Goal: Check status

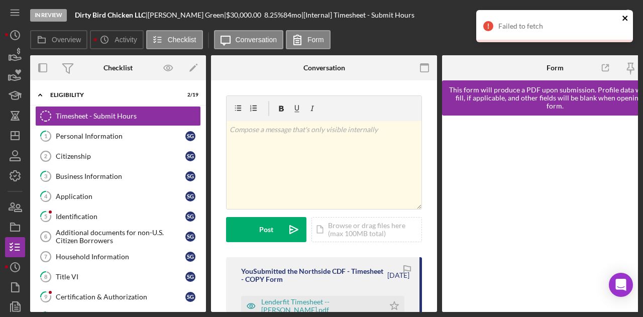
click at [627, 17] on icon "close" at bounding box center [624, 18] width 7 height 8
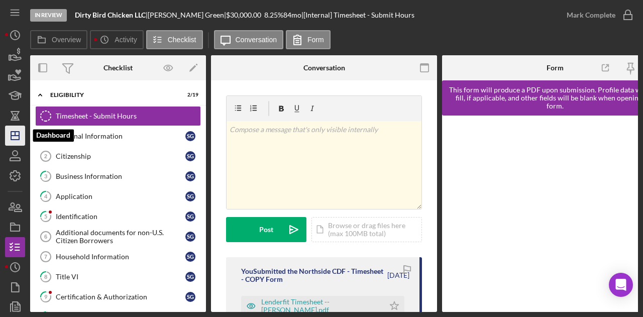
click at [16, 139] on icon "Icon/Dashboard" at bounding box center [15, 135] width 25 height 25
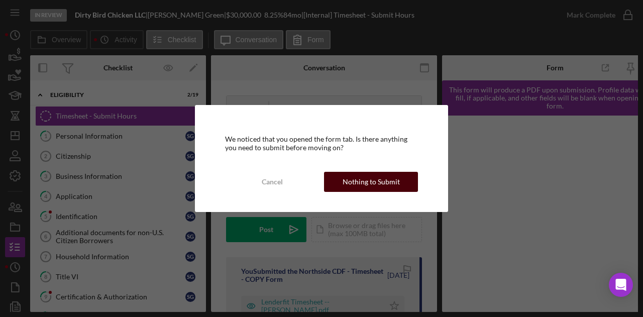
drag, startPoint x: 369, startPoint y: 185, endPoint x: 355, endPoint y: 180, distance: 15.4
click at [355, 180] on div "Nothing to Submit" at bounding box center [370, 182] width 57 height 20
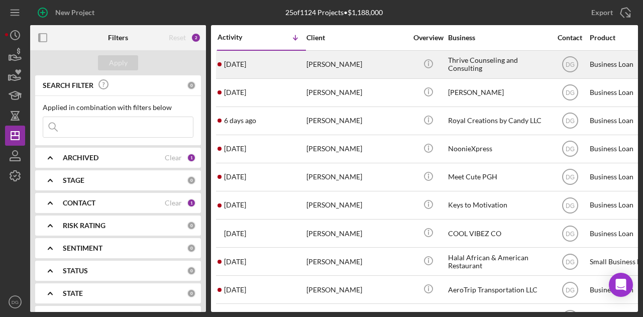
click at [476, 65] on div "Thrive Counseling and Consulting" at bounding box center [498, 64] width 100 height 27
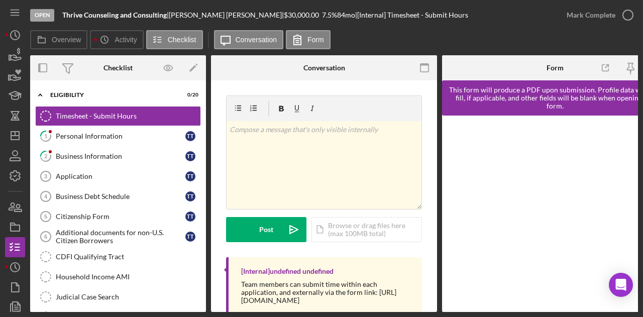
drag, startPoint x: 202, startPoint y: 175, endPoint x: 201, endPoint y: 241, distance: 66.8
click at [201, 252] on div "Timesheet - Submit Hours Timesheet - Submit Hours 1 Personal Information T T 2 …" at bounding box center [118, 309] width 176 height 407
